Goal: Communication & Community: Share content

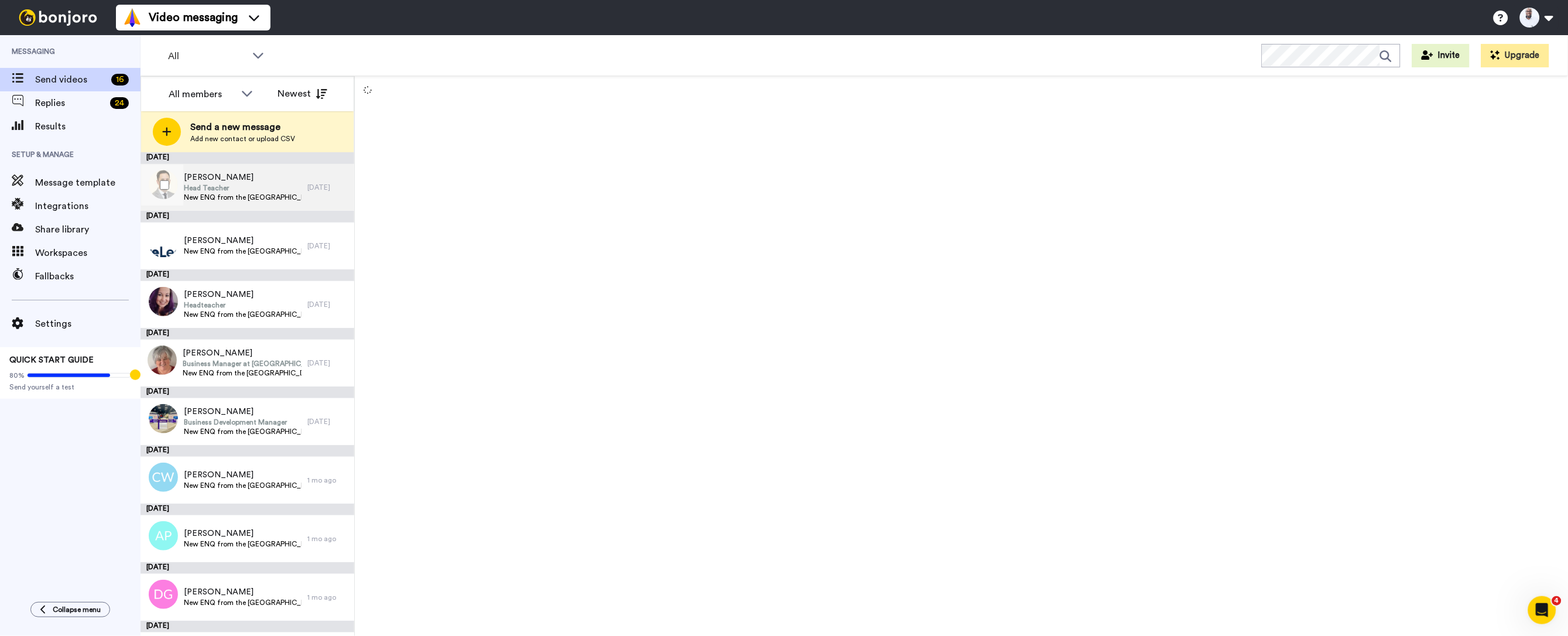
click at [226, 188] on span "Head Teacher" at bounding box center [242, 188] width 118 height 9
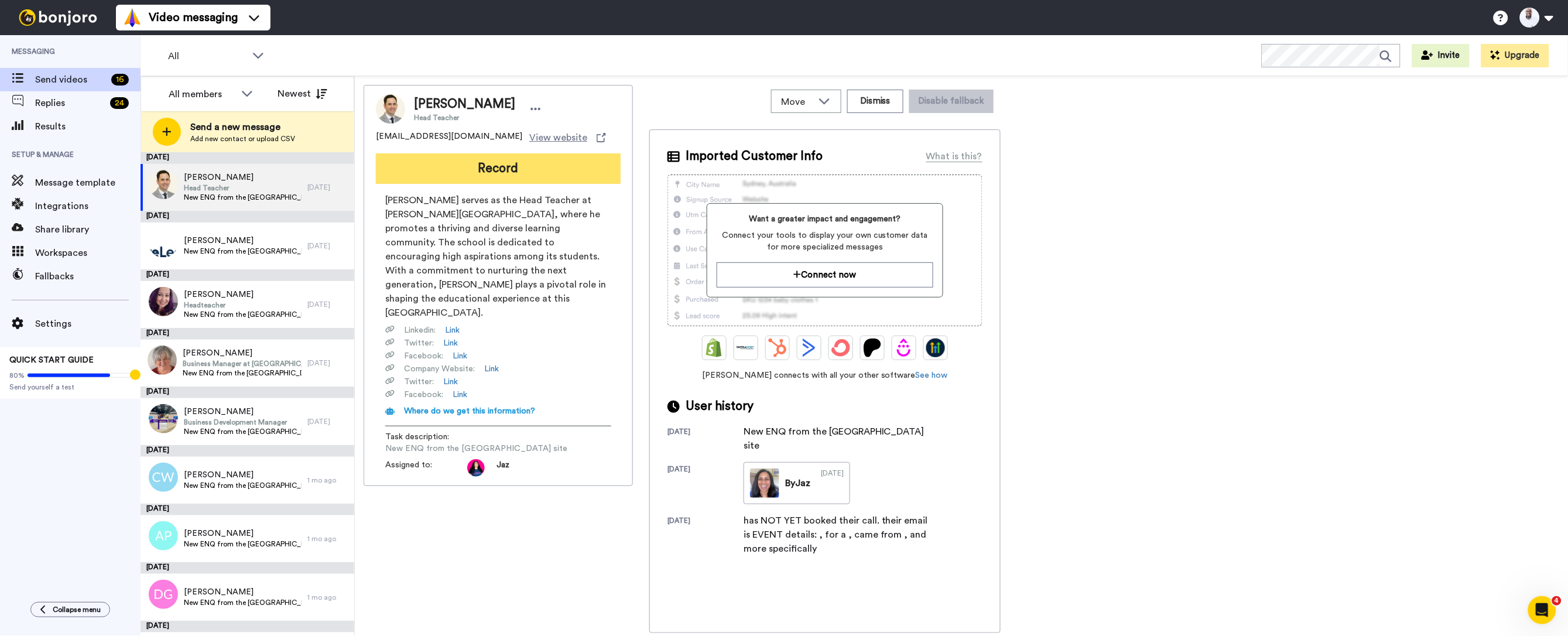
click at [498, 171] on button "Record" at bounding box center [498, 168] width 245 height 31
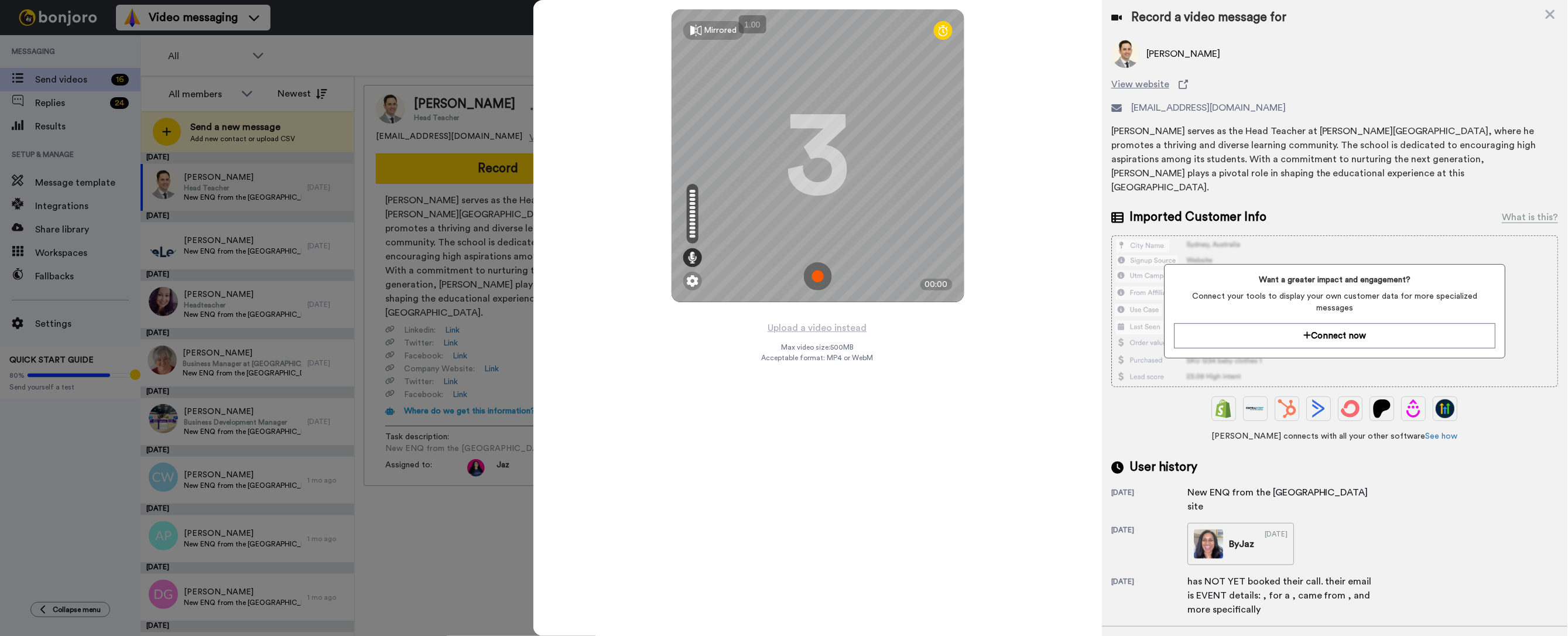
click at [820, 272] on img at bounding box center [818, 276] width 28 height 28
click at [820, 279] on img at bounding box center [818, 276] width 28 height 28
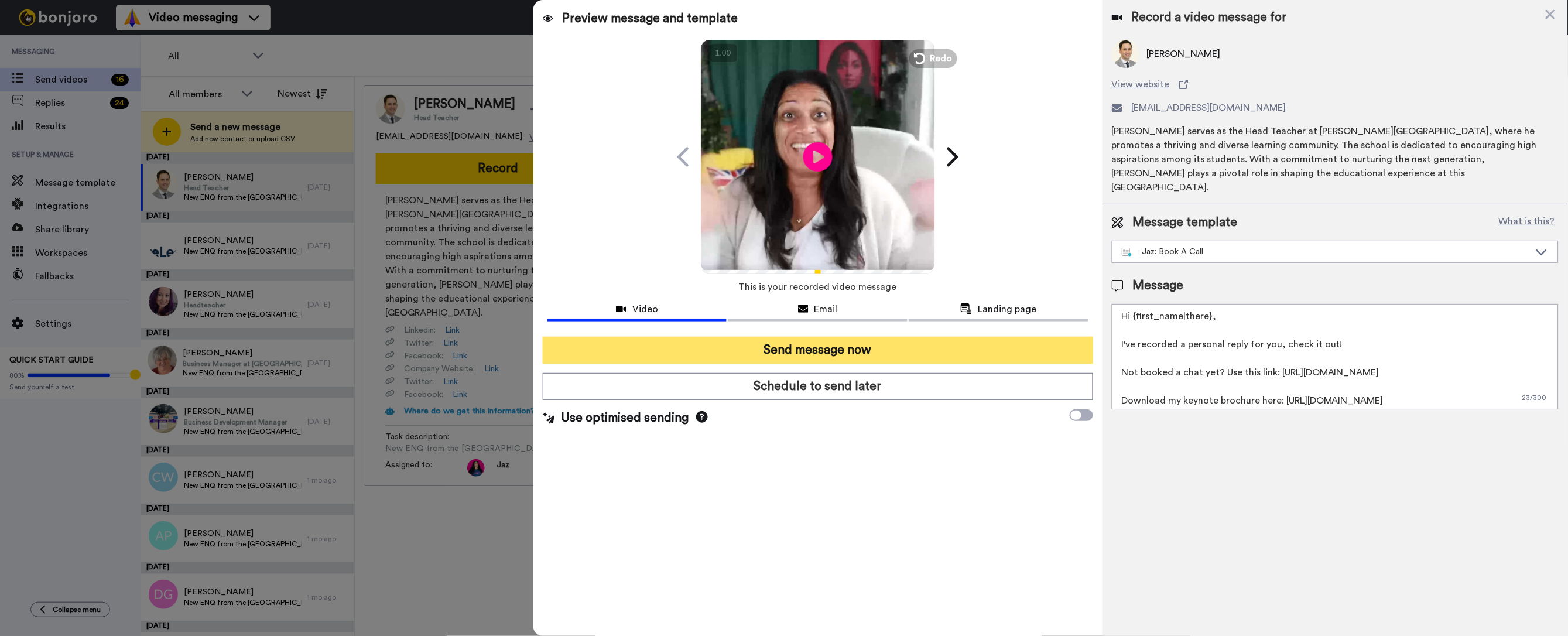
click at [872, 350] on button "Send message now" at bounding box center [818, 350] width 550 height 27
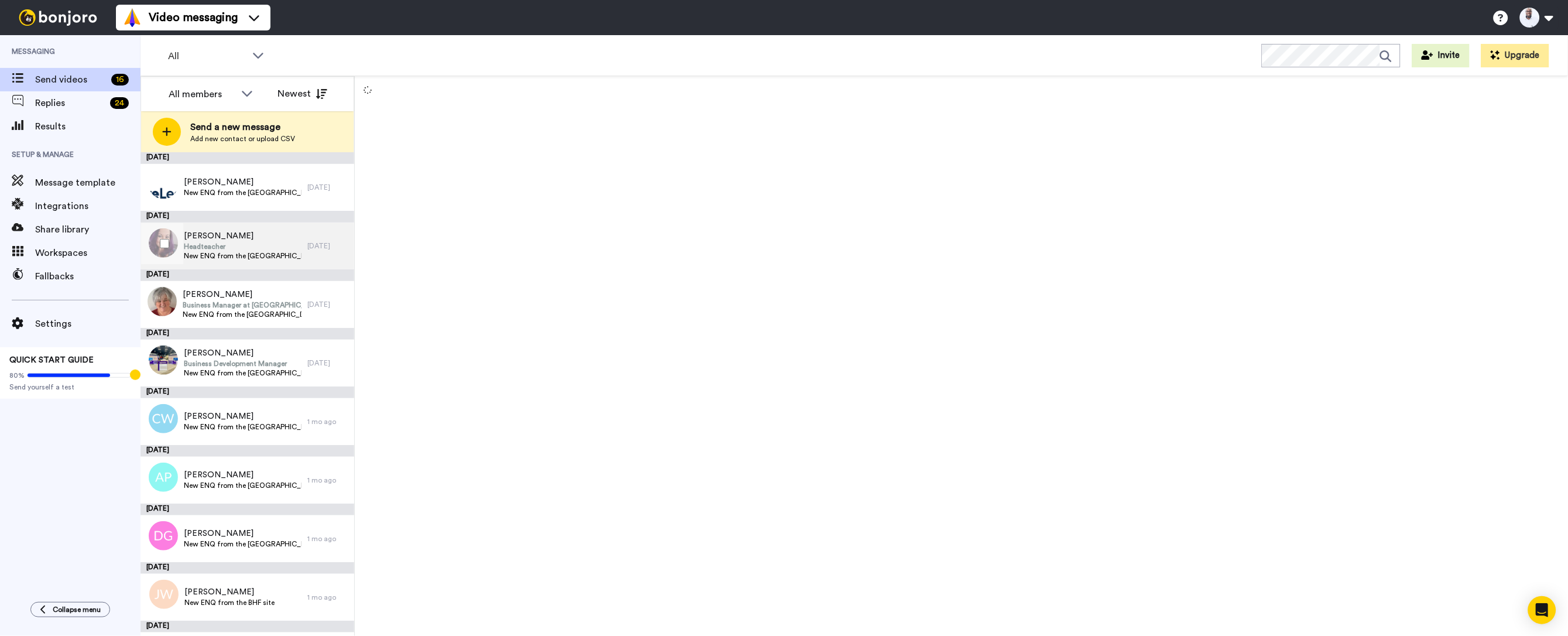
click at [214, 239] on span "[PERSON_NAME]" at bounding box center [242, 236] width 118 height 12
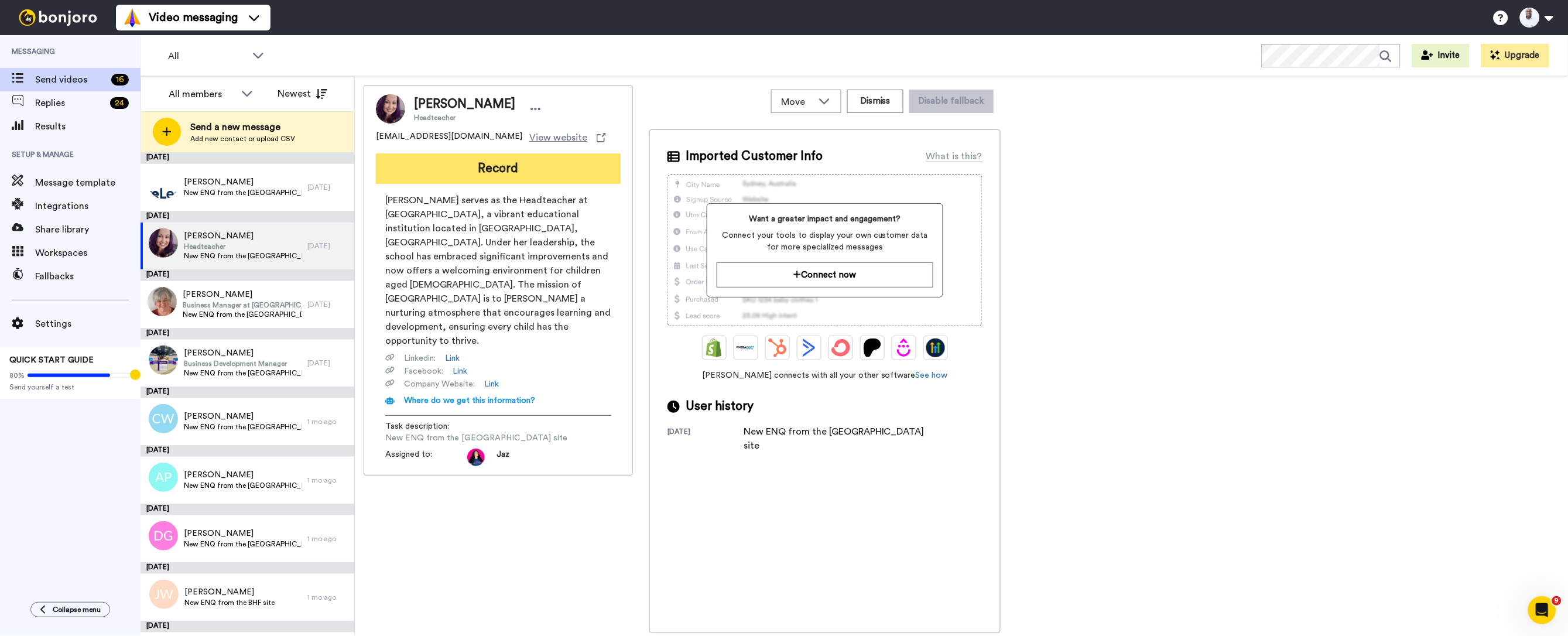
click at [540, 166] on button "Record" at bounding box center [498, 168] width 245 height 31
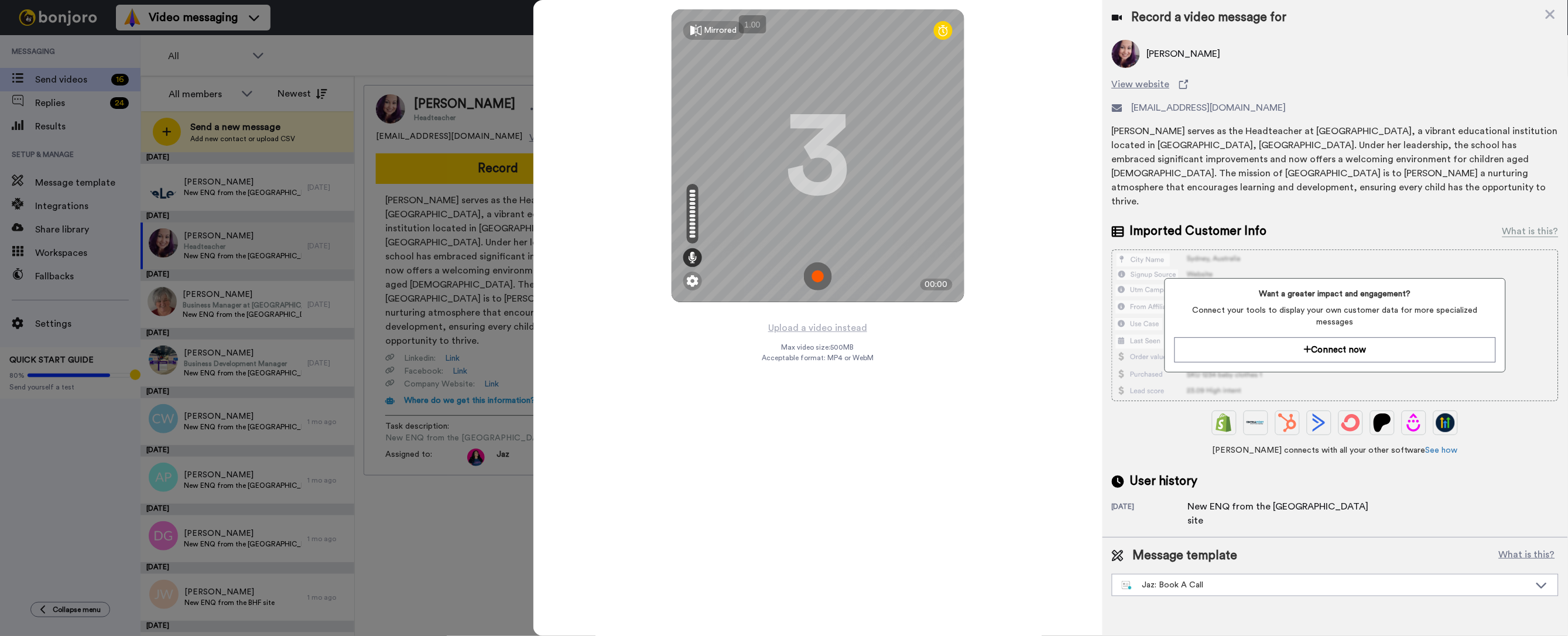
click at [819, 272] on img at bounding box center [818, 276] width 28 height 28
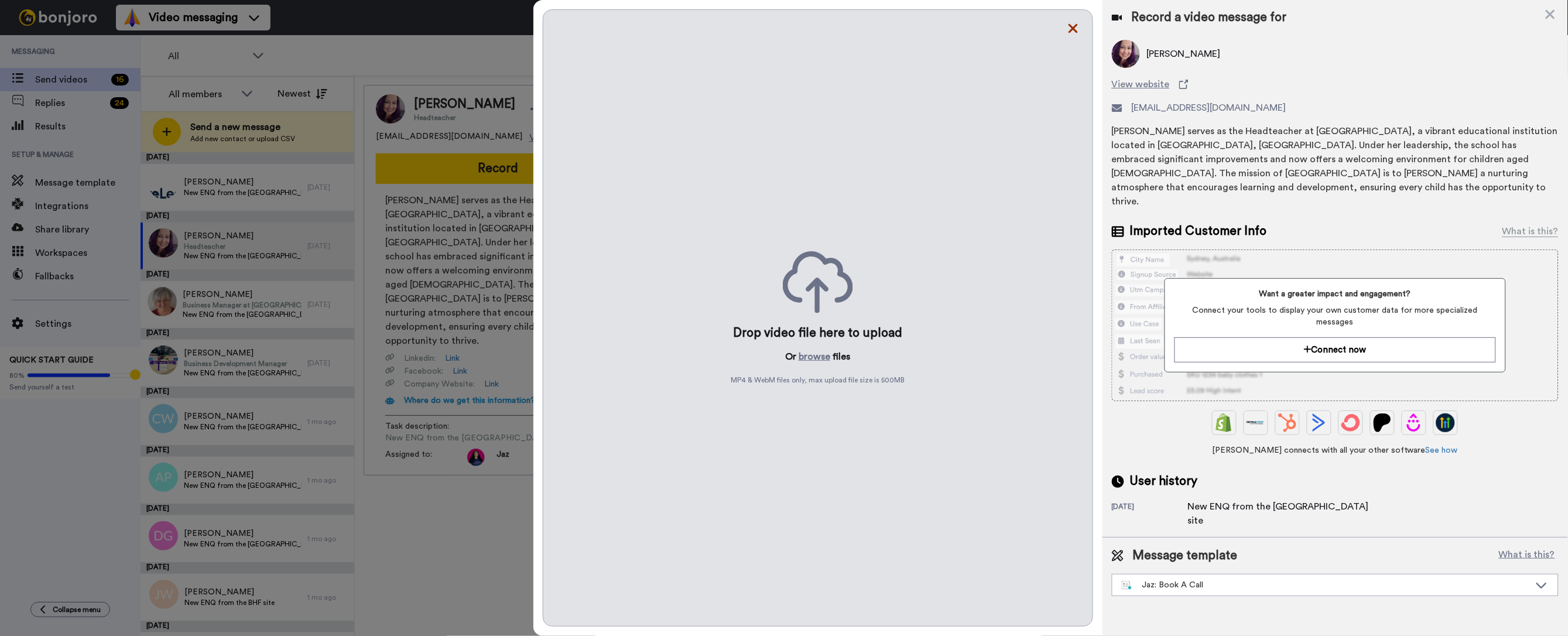
click at [1074, 31] on icon at bounding box center [1073, 28] width 12 height 15
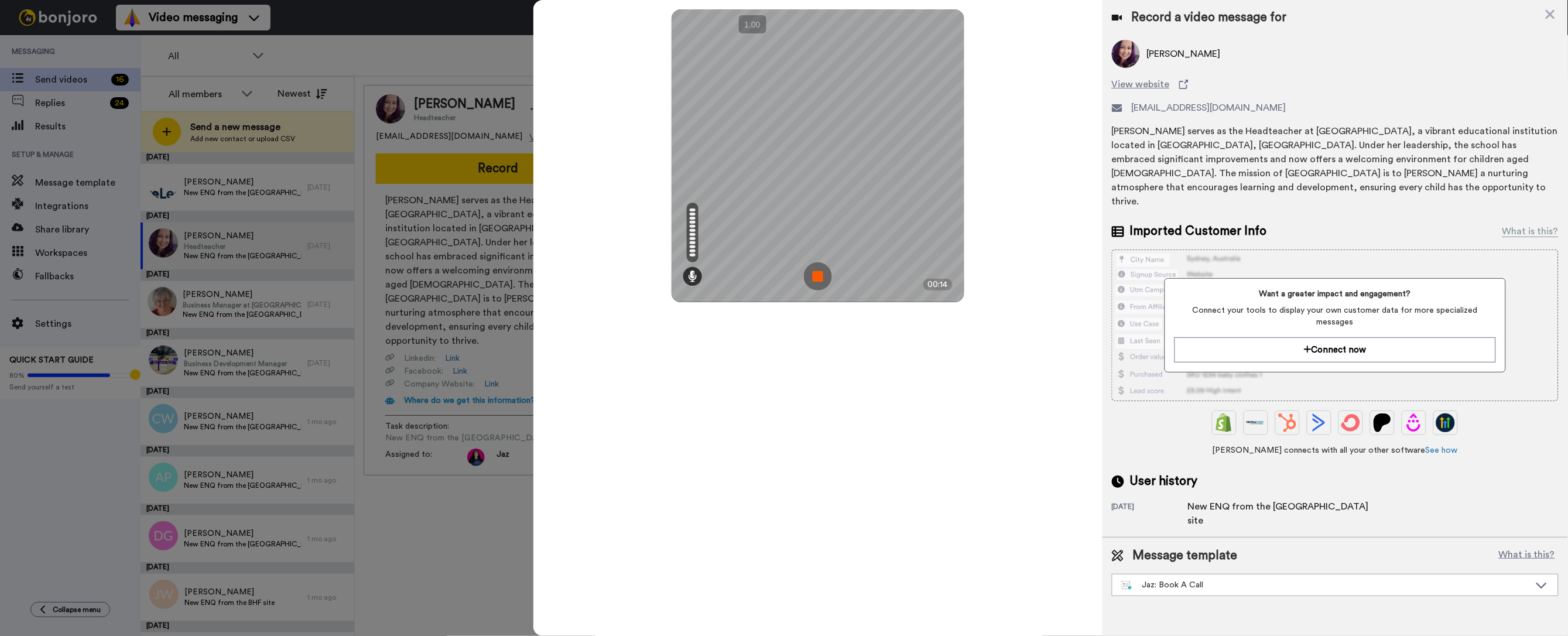
click at [814, 277] on img at bounding box center [818, 276] width 28 height 28
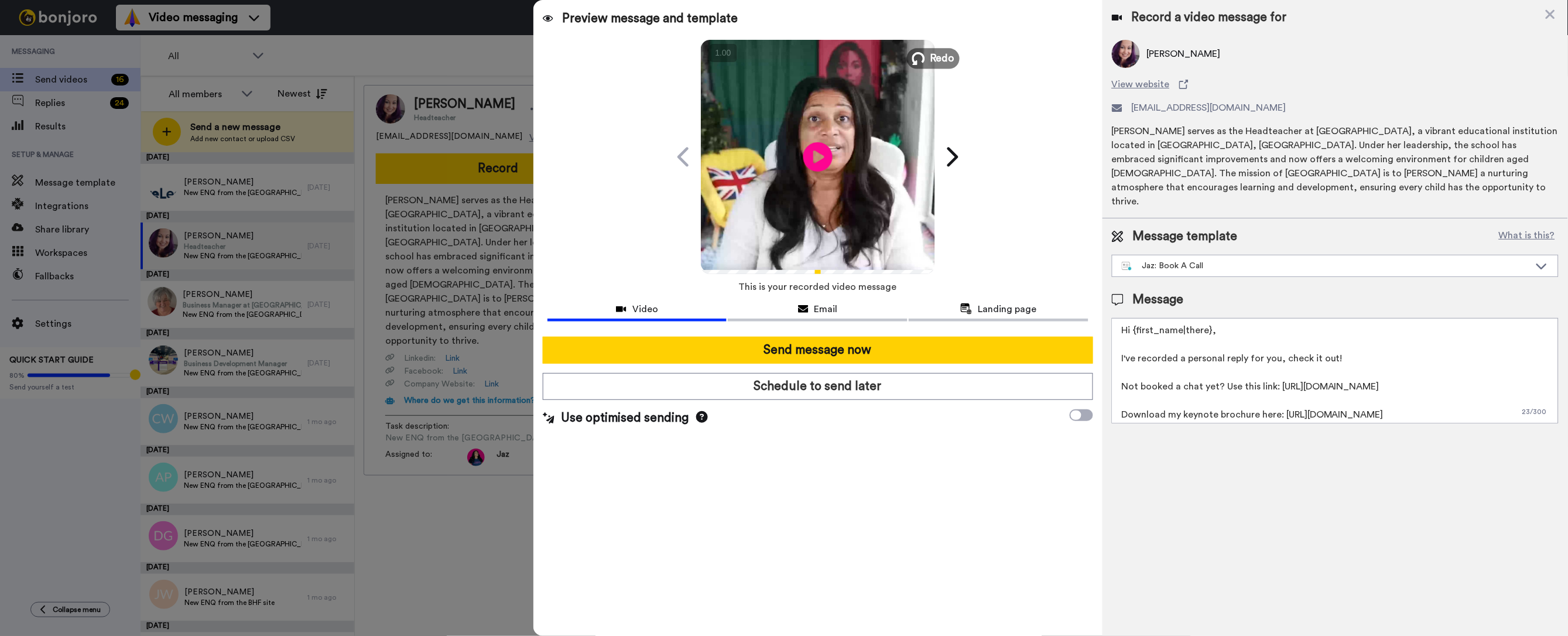
click at [922, 58] on icon at bounding box center [918, 58] width 13 height 13
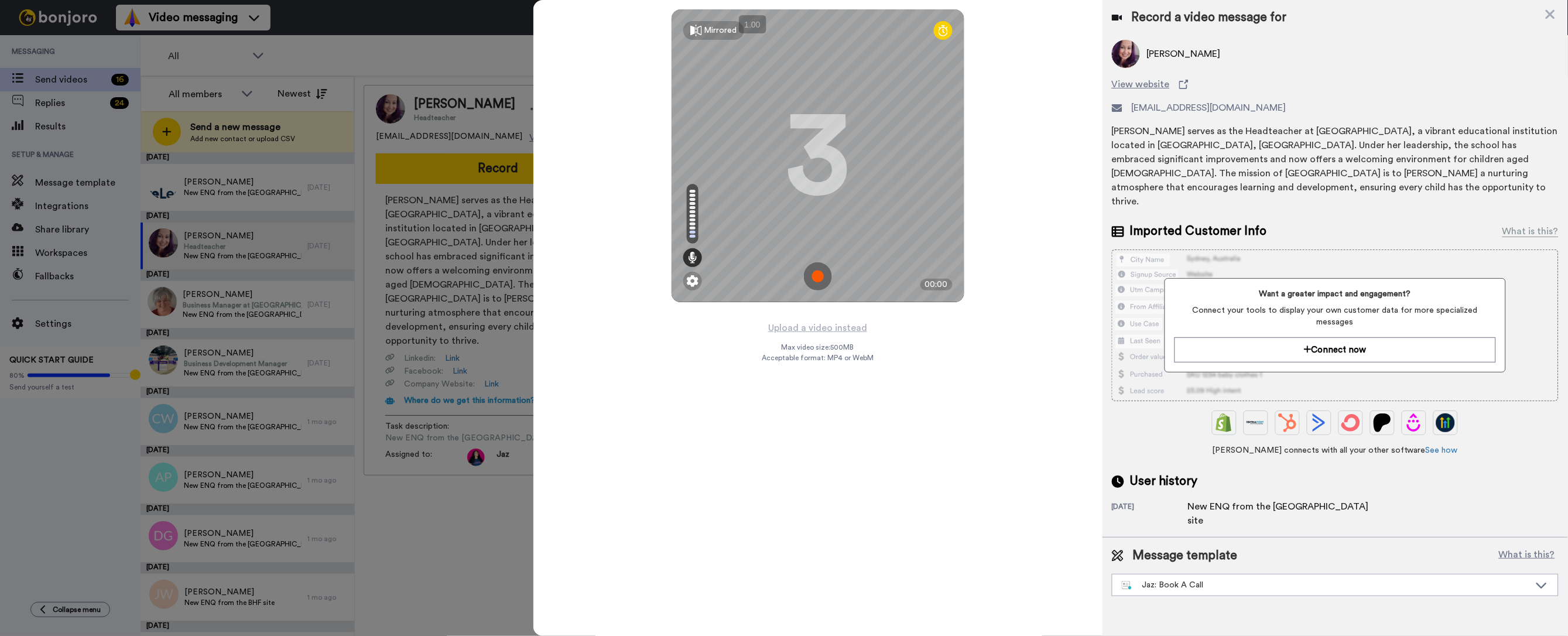
click at [818, 274] on img at bounding box center [818, 276] width 28 height 28
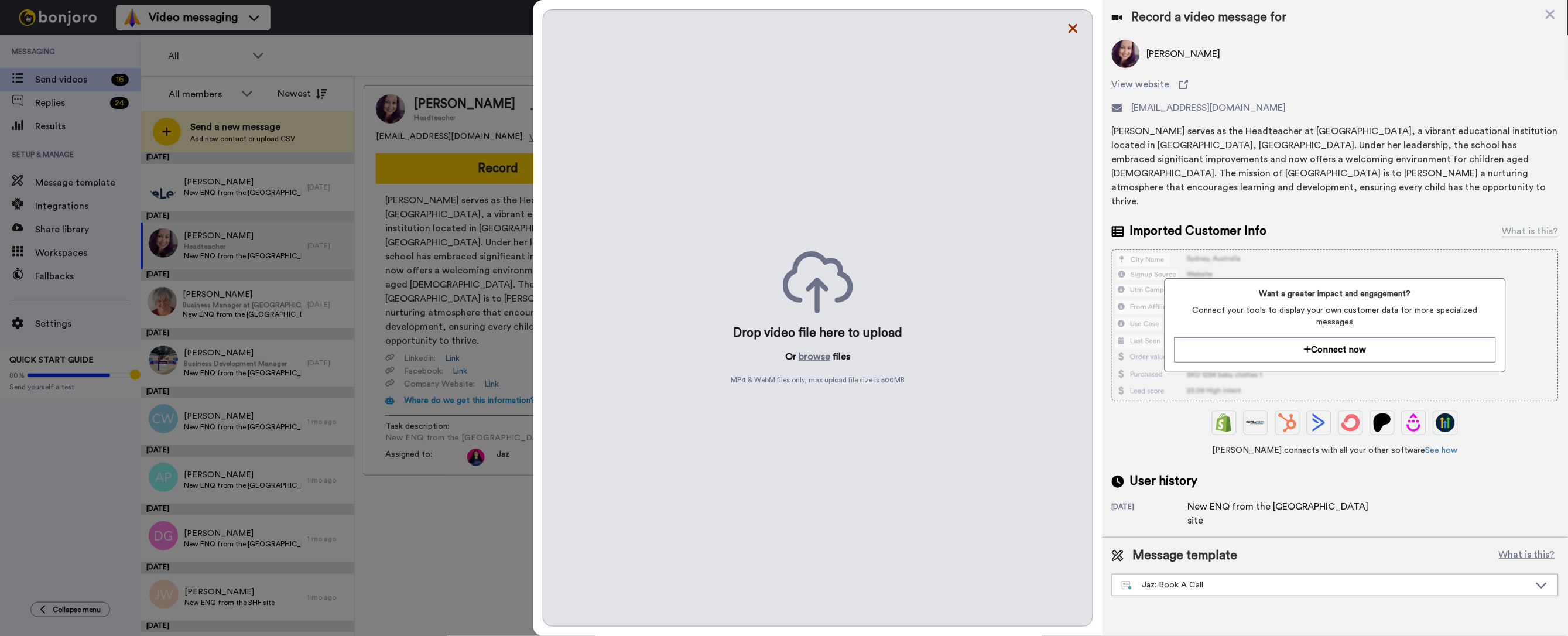
click at [1070, 23] on icon at bounding box center [1073, 28] width 12 height 15
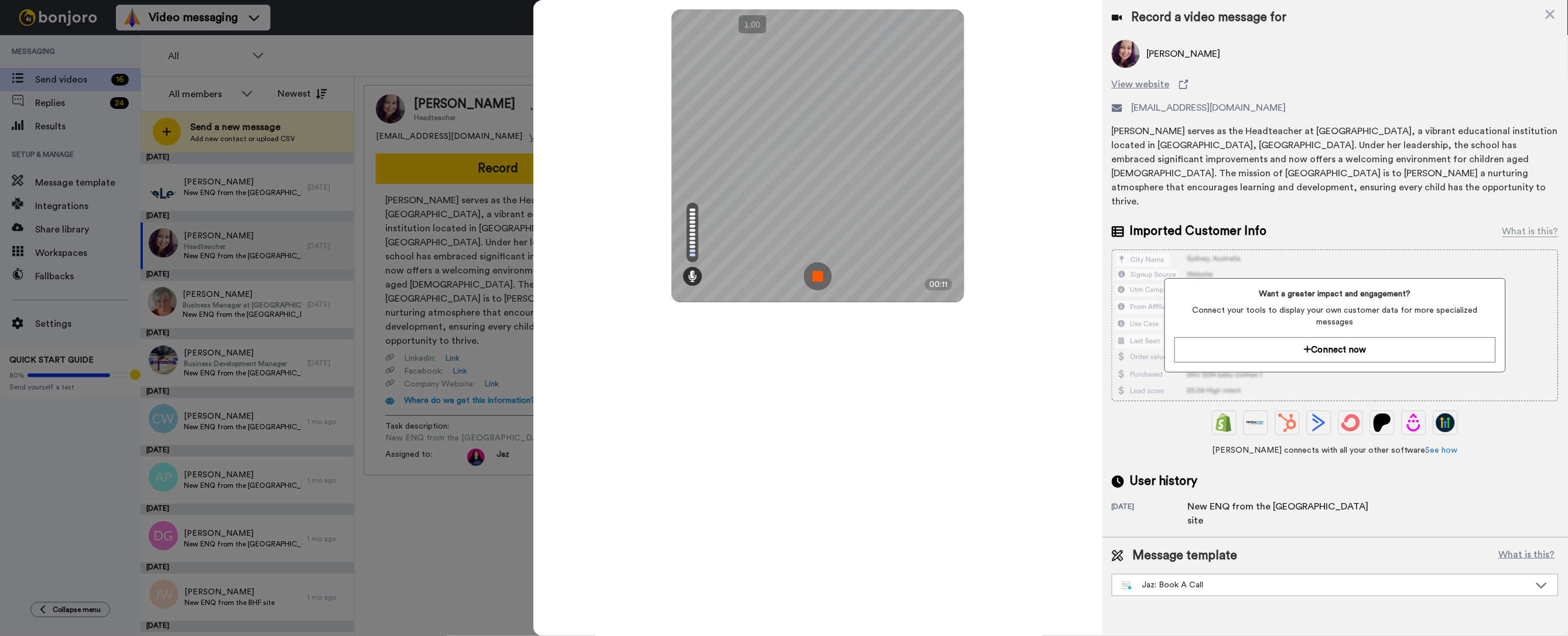
click at [240, 140] on div at bounding box center [784, 318] width 1568 height 636
click at [819, 277] on img at bounding box center [818, 276] width 28 height 28
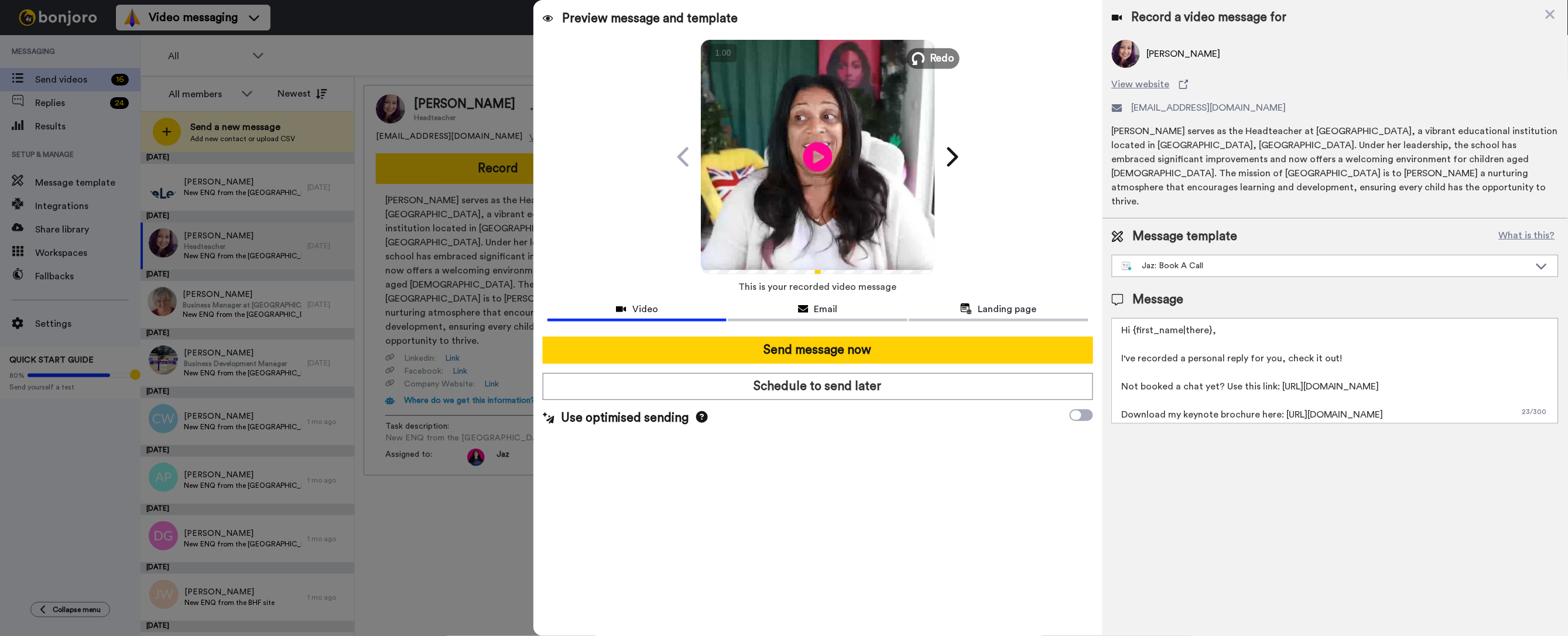
click at [925, 51] on button "Redo" at bounding box center [933, 58] width 53 height 21
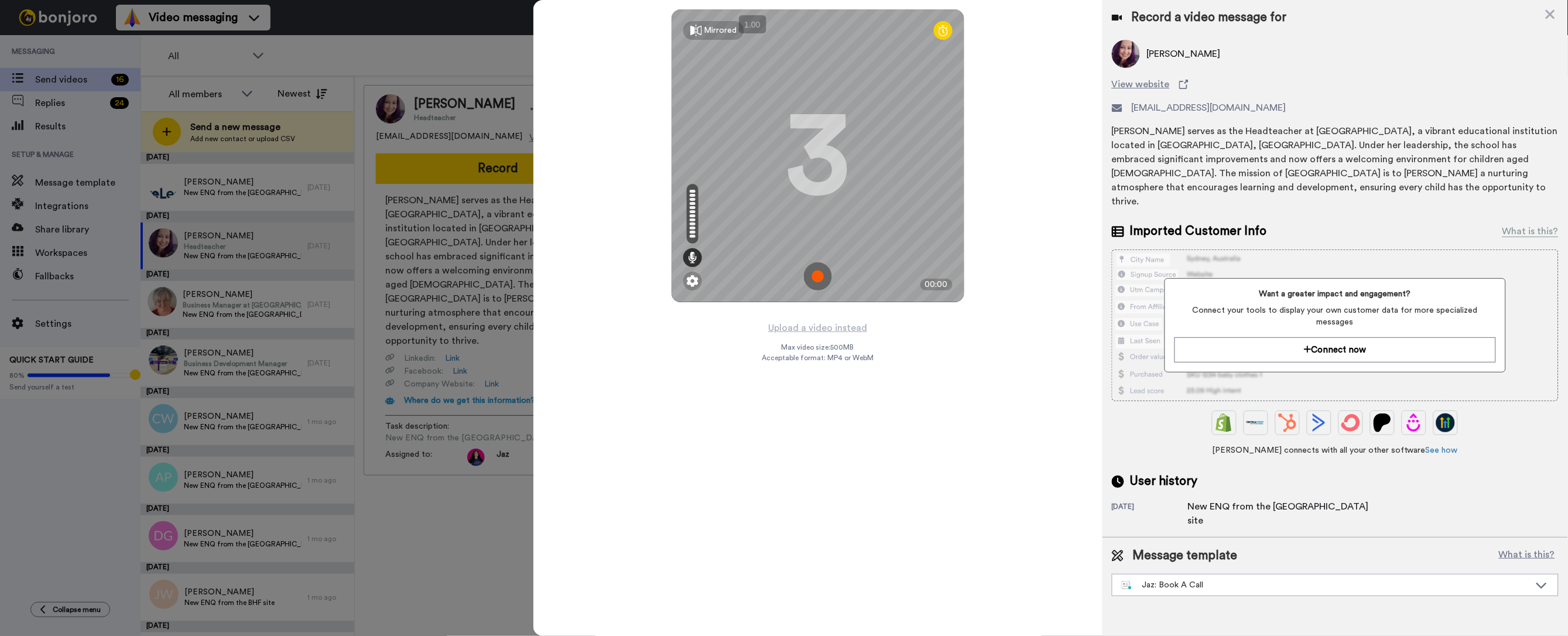
click at [816, 270] on img at bounding box center [818, 276] width 28 height 28
click at [815, 271] on img at bounding box center [818, 276] width 28 height 28
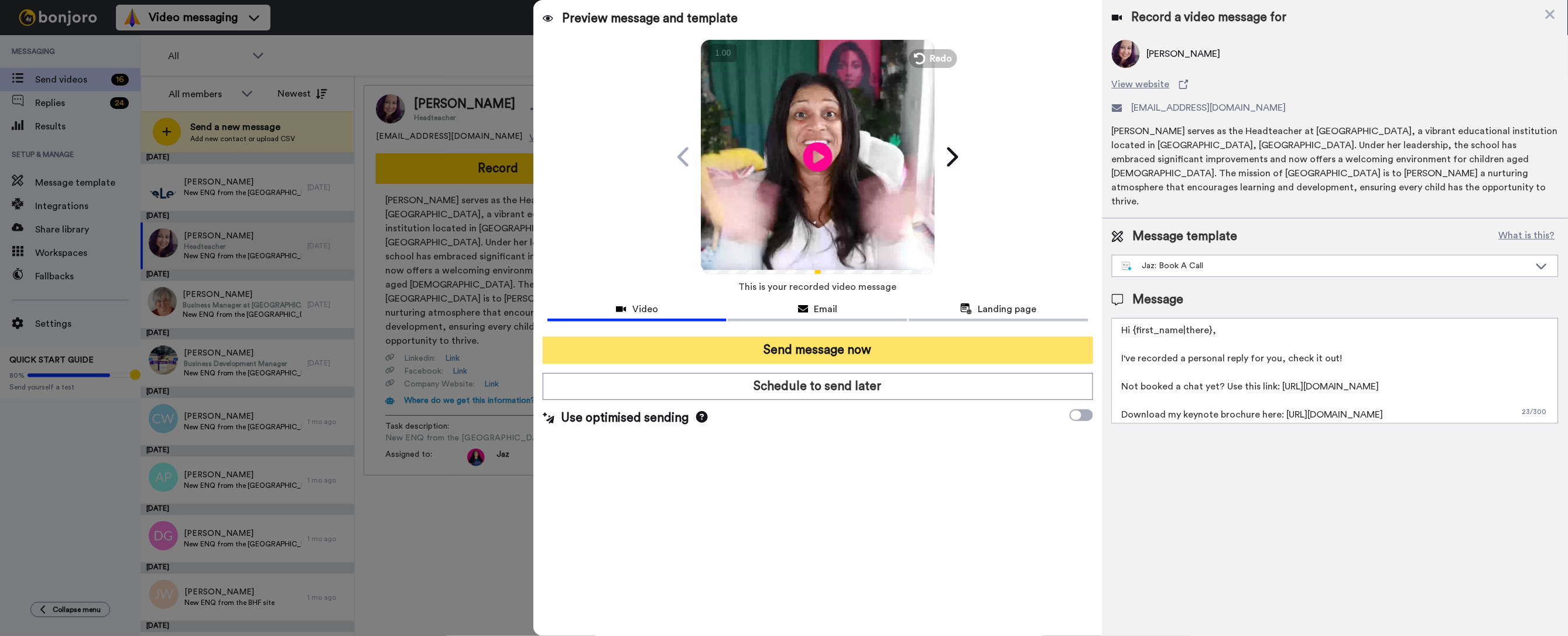
click at [897, 359] on button "Send message now" at bounding box center [818, 350] width 550 height 27
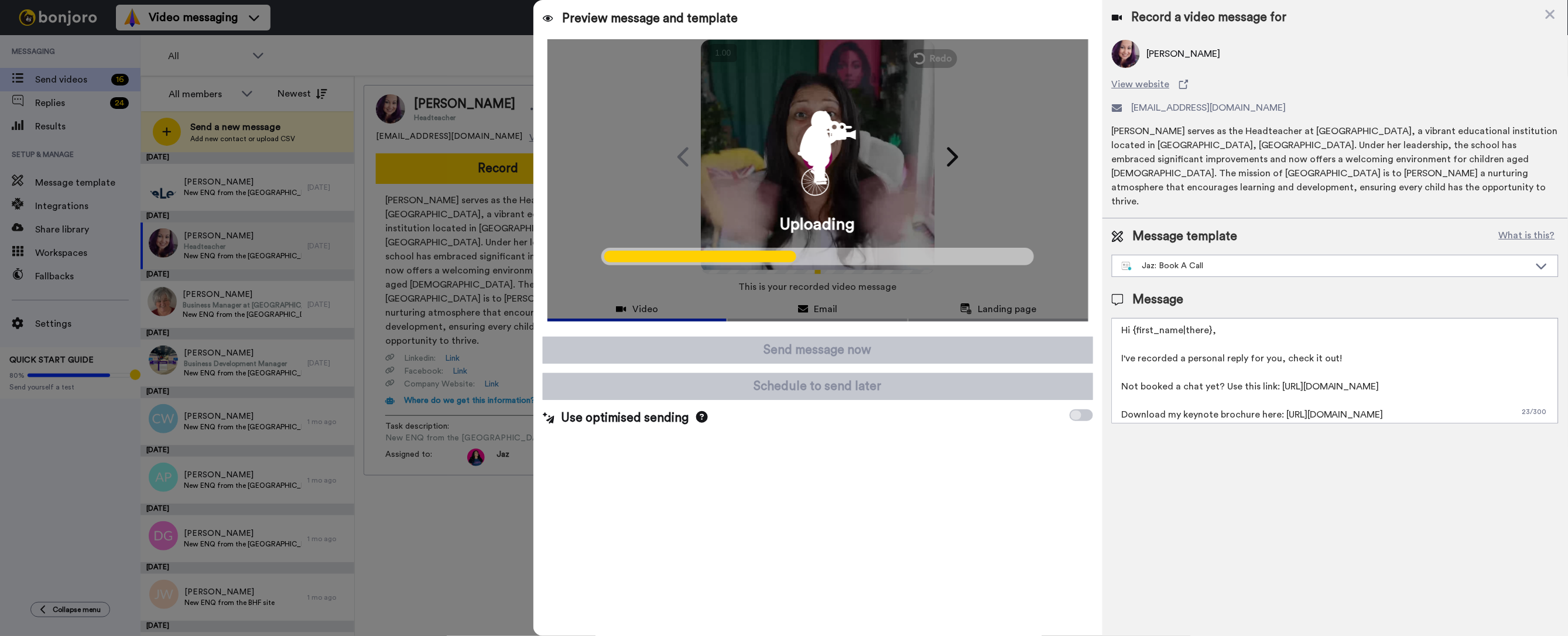
click at [211, 311] on div at bounding box center [784, 318] width 1568 height 636
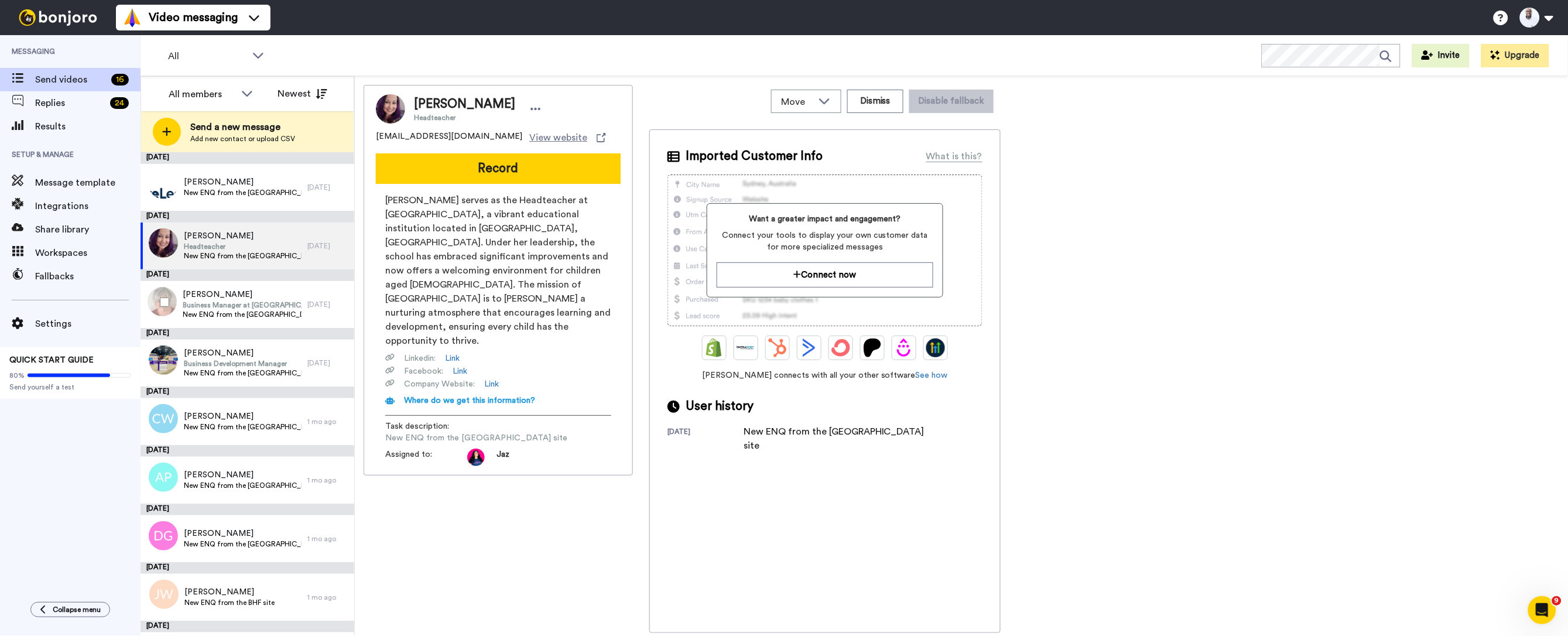
click at [221, 307] on span "Business Manager at Rotherham School Improvement Service (RoSIS)" at bounding box center [242, 305] width 119 height 9
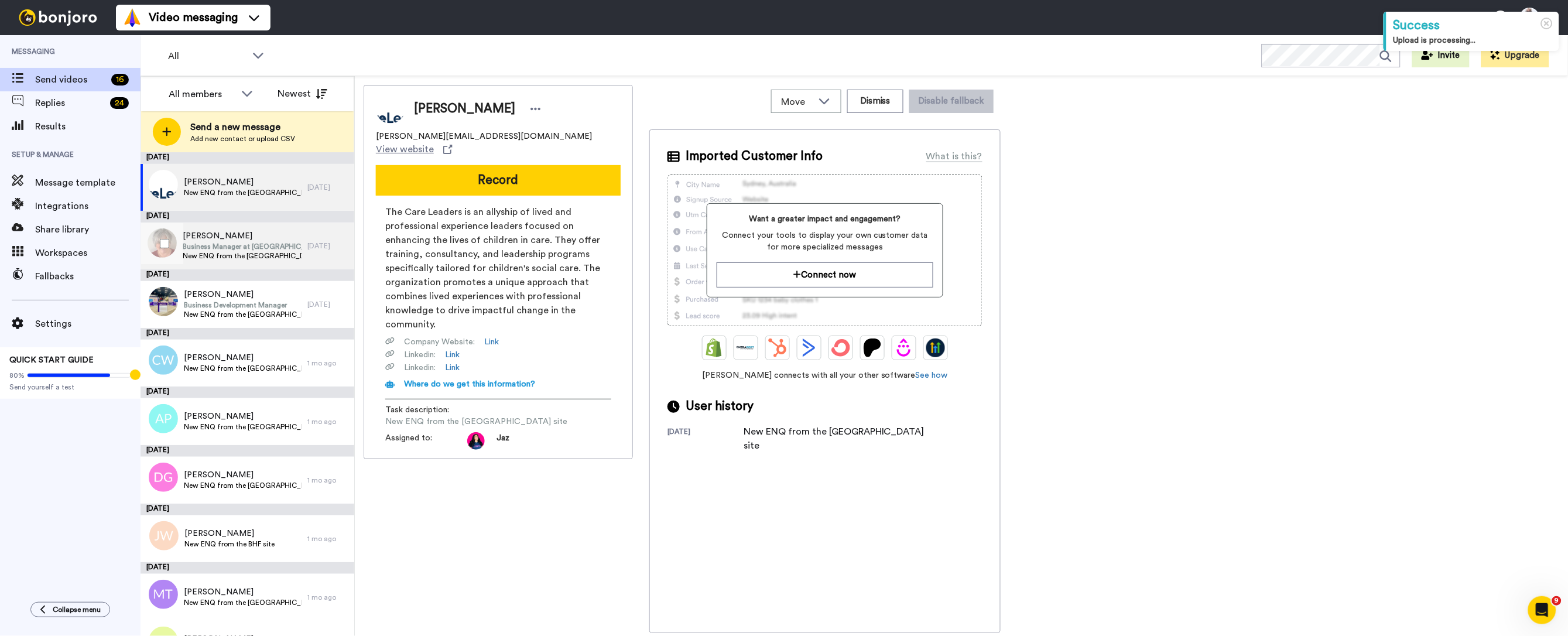
click at [262, 239] on span "[PERSON_NAME]" at bounding box center [242, 236] width 119 height 12
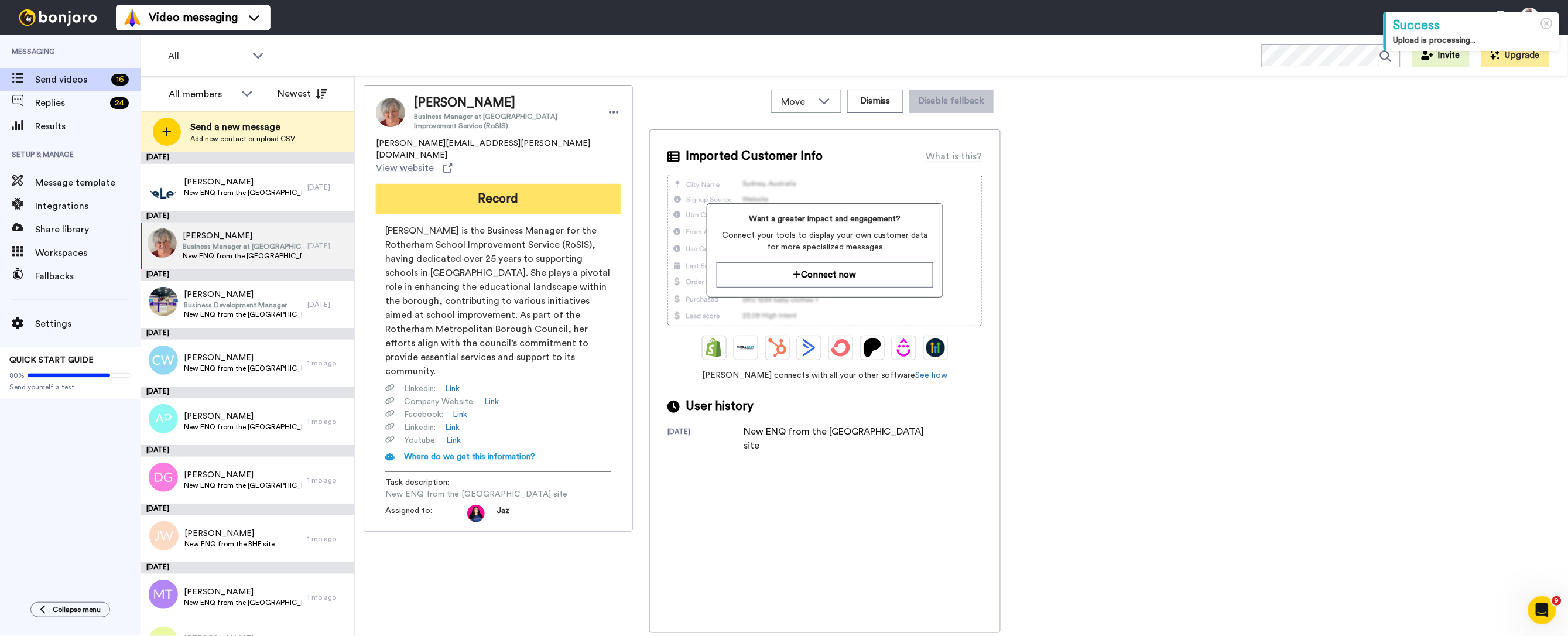
click at [490, 184] on button "Record" at bounding box center [498, 199] width 245 height 31
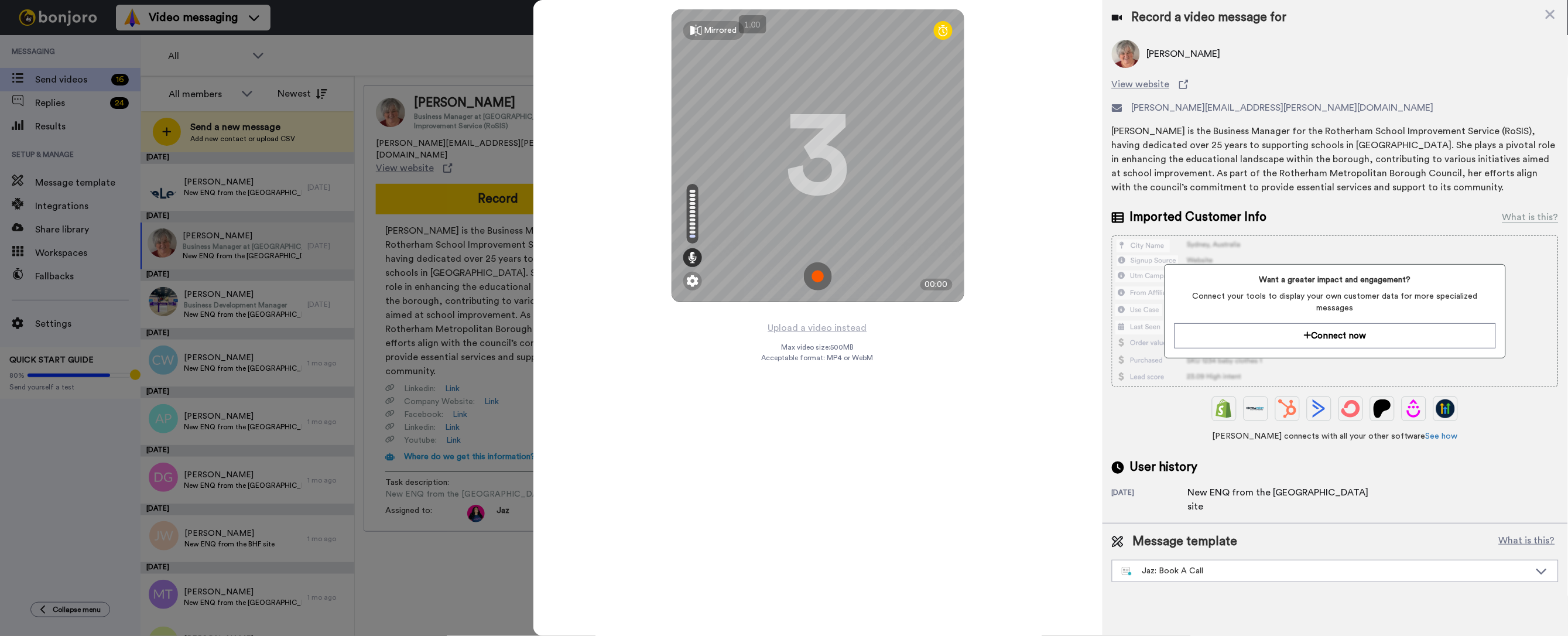
click at [816, 272] on img at bounding box center [818, 276] width 28 height 28
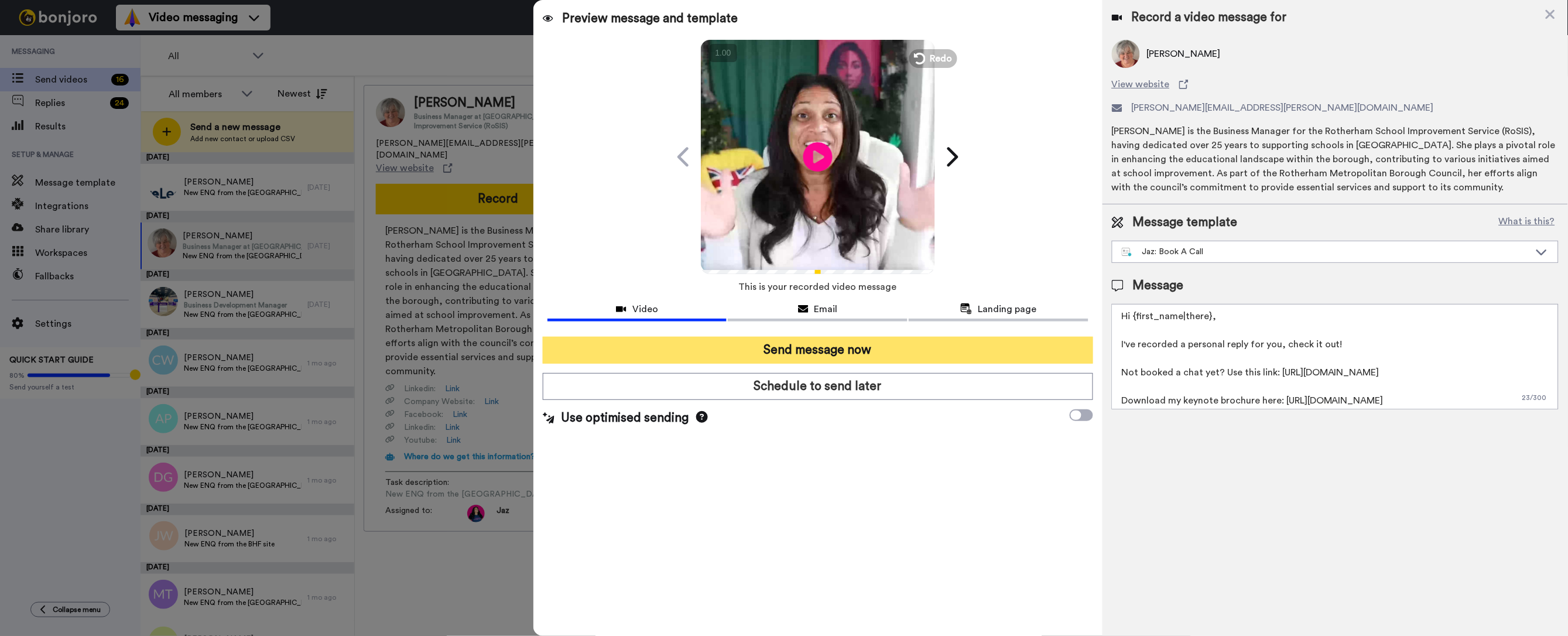
click at [822, 346] on button "Send message now" at bounding box center [818, 350] width 550 height 27
